Goal: Transaction & Acquisition: Subscribe to service/newsletter

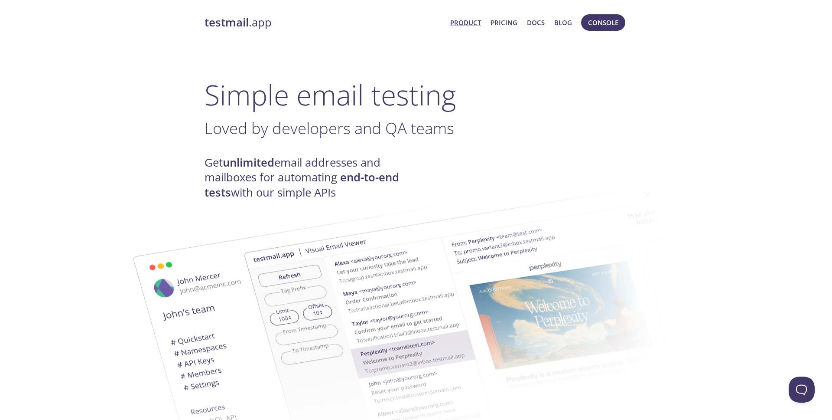
click at [500, 29] on span "Product Pricing Docs Blog" at bounding box center [511, 22] width 131 height 21
click at [507, 23] on link "Pricing" at bounding box center [504, 22] width 27 height 11
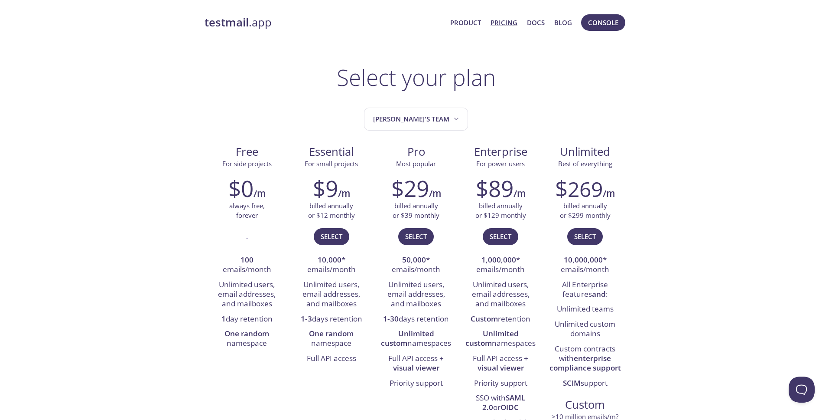
scroll to position [13, 0]
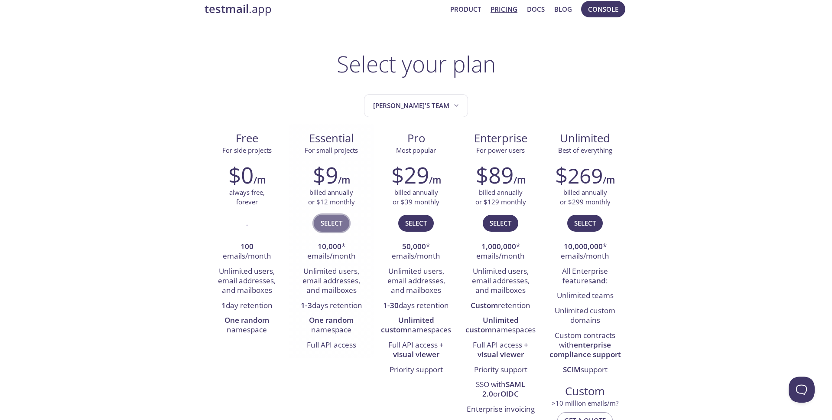
click at [325, 215] on button "Select" at bounding box center [332, 223] width 36 height 16
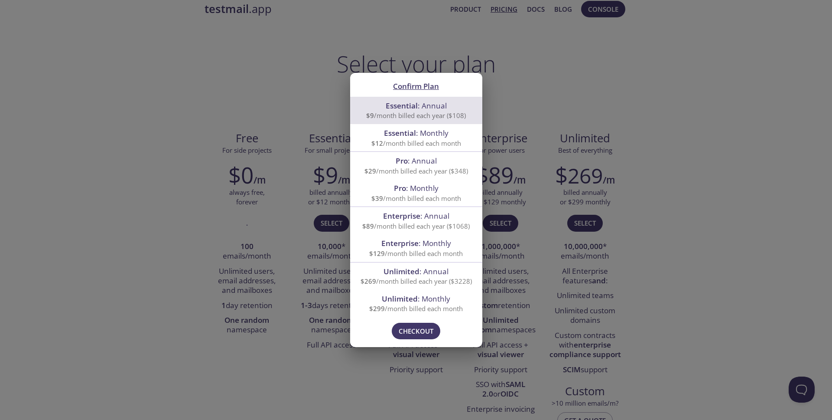
click at [433, 130] on span "Essential : Monthly" at bounding box center [416, 133] width 65 height 10
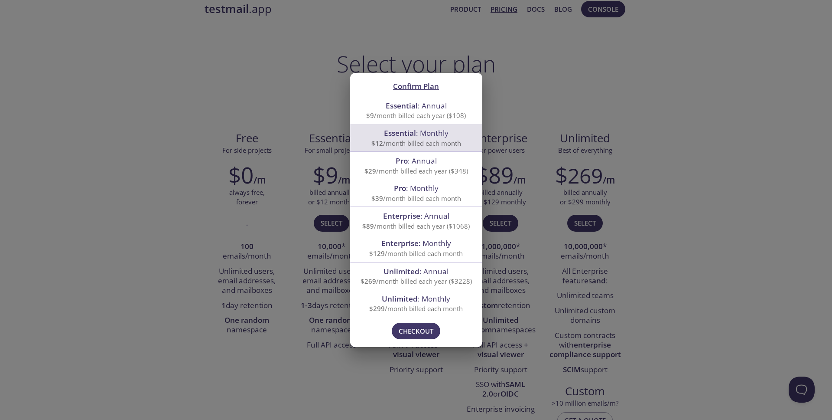
click at [485, 105] on div "Confirm Plan Essential : Annual $9 /month billed each year ($108) Essential : M…" at bounding box center [416, 210] width 832 height 420
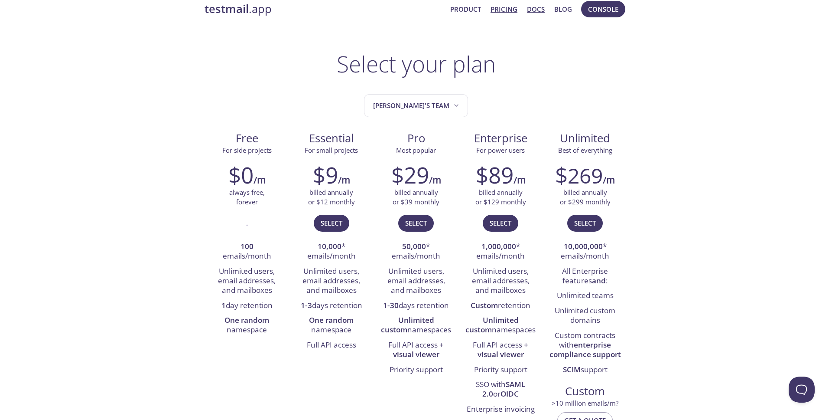
click at [532, 10] on link "Docs" at bounding box center [536, 8] width 18 height 11
click at [339, 216] on button "Select" at bounding box center [332, 223] width 36 height 16
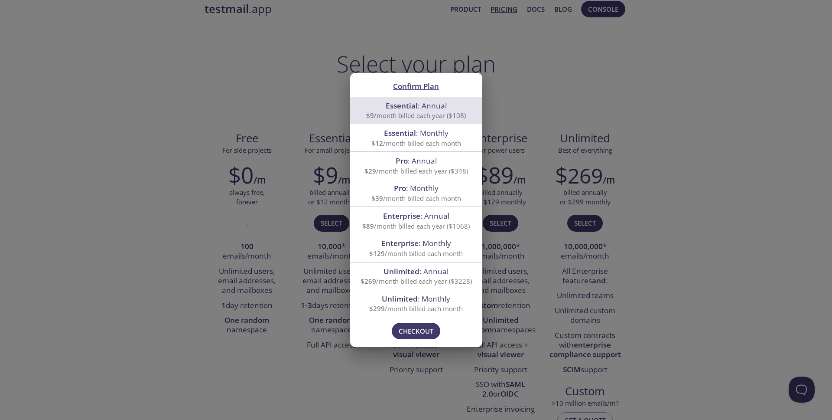
click at [417, 139] on span "$12 /month billed each month" at bounding box center [416, 143] width 90 height 9
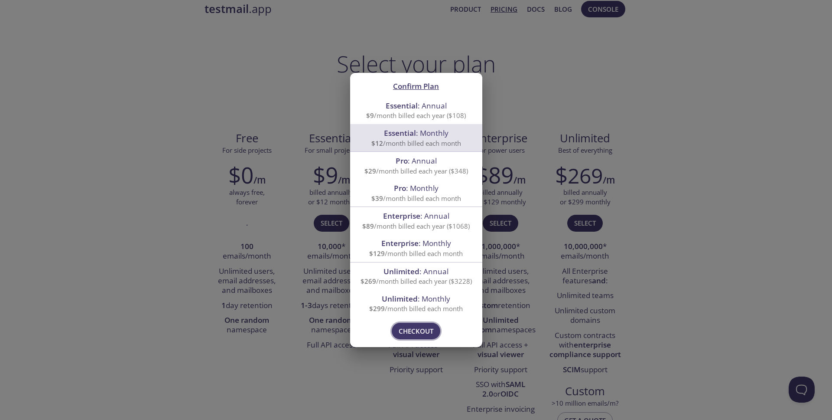
click at [420, 332] on span "Checkout" at bounding box center [416, 330] width 35 height 11
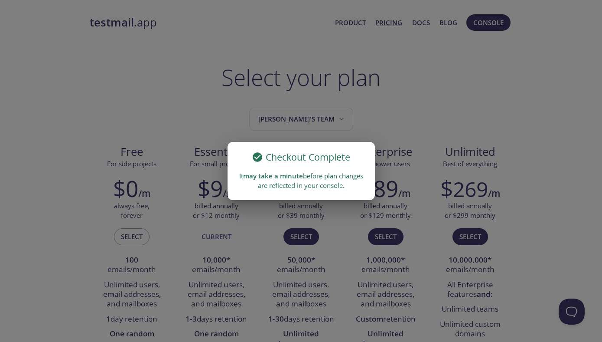
click at [465, 104] on div "Checkout Complete It may take a minute before plan changes are reflected in you…" at bounding box center [301, 171] width 602 height 342
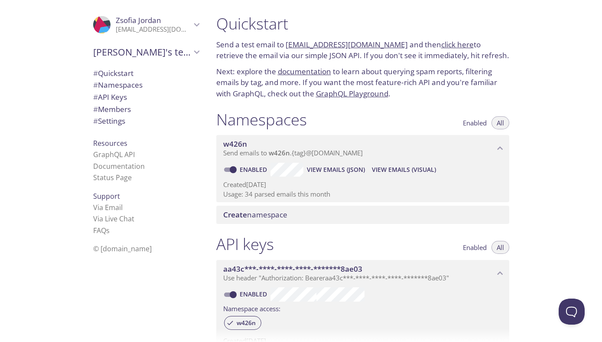
click at [114, 107] on span "# Members" at bounding box center [112, 109] width 38 height 10
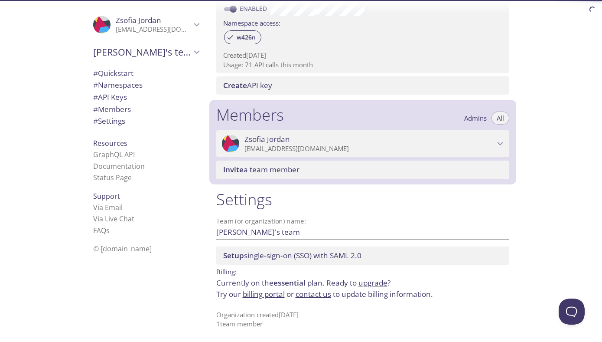
scroll to position [286, 0]
